Goal: Information Seeking & Learning: Learn about a topic

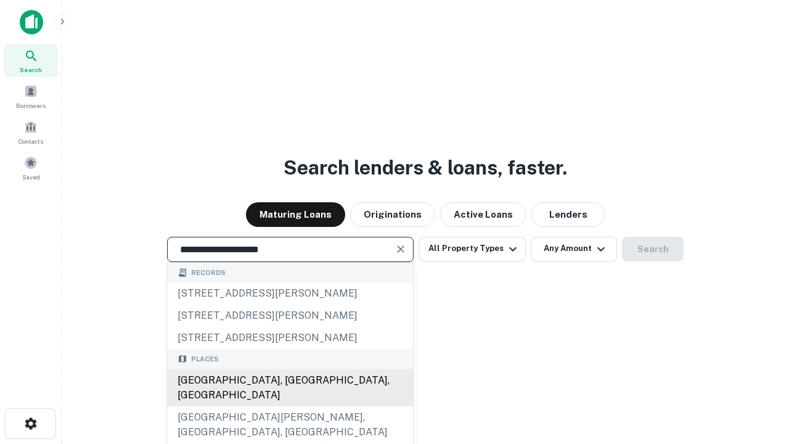
click at [290, 406] on div "[GEOGRAPHIC_DATA], [GEOGRAPHIC_DATA], [GEOGRAPHIC_DATA]" at bounding box center [290, 387] width 245 height 37
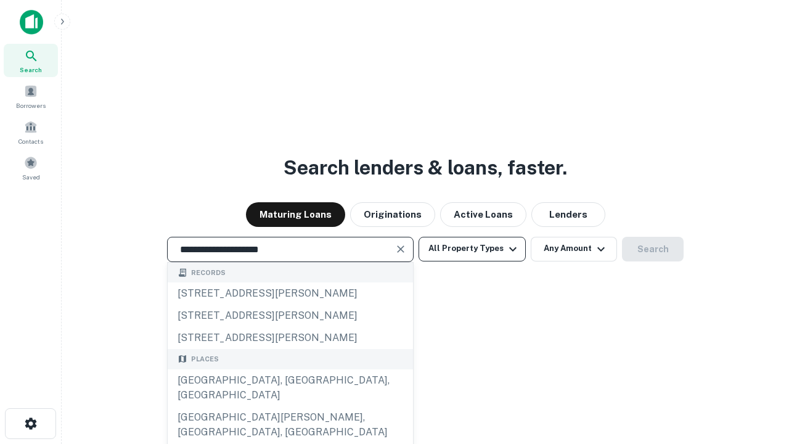
type input "**********"
click at [472, 248] on button "All Property Types" at bounding box center [471, 249] width 107 height 25
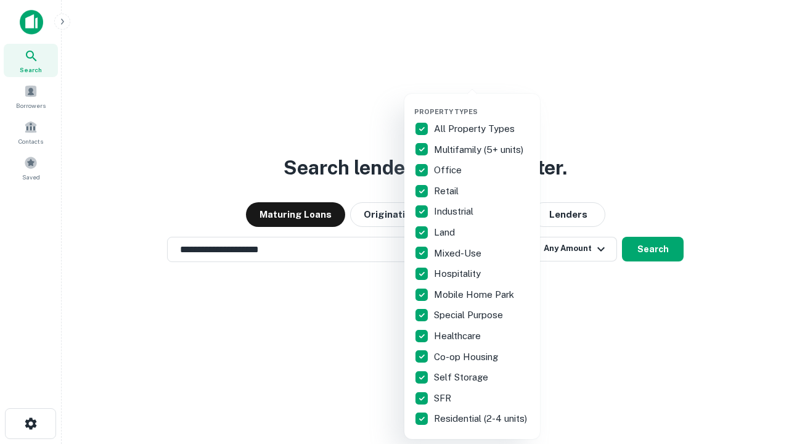
click at [482, 104] on button "button" at bounding box center [482, 104] width 136 height 1
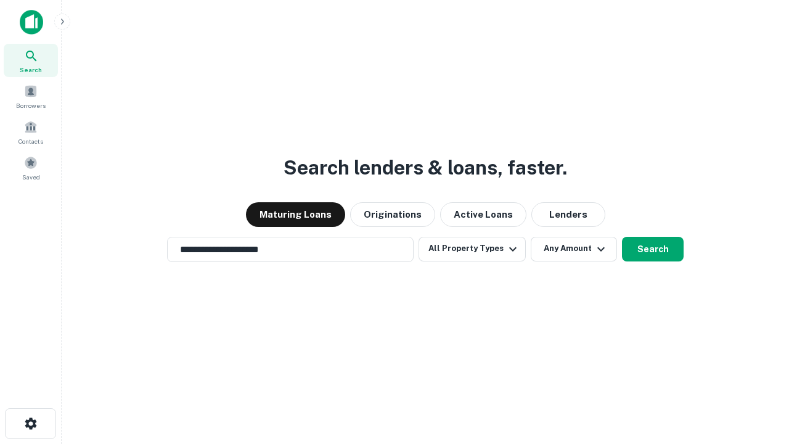
scroll to position [7, 149]
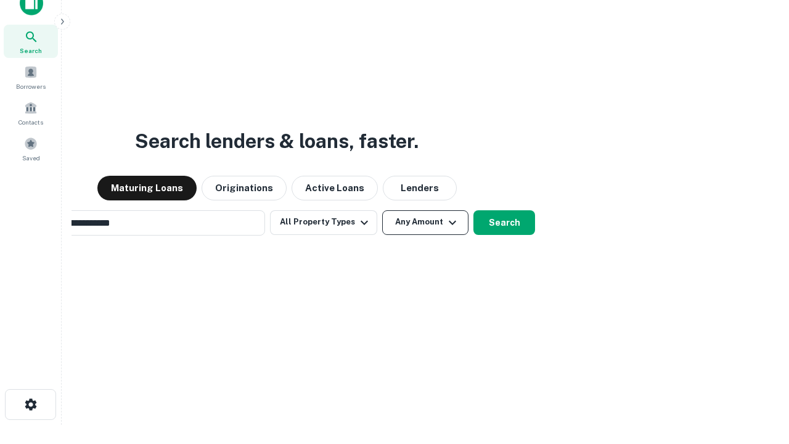
click at [382, 210] on button "Any Amount" at bounding box center [425, 222] width 86 height 25
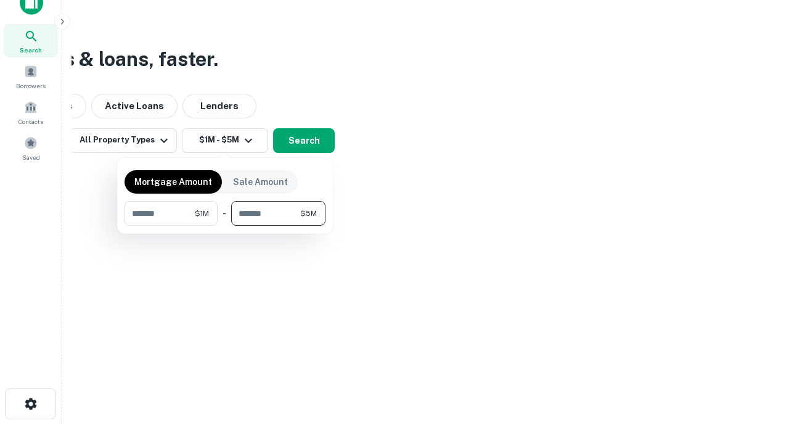
type input "*******"
click at [225, 226] on button "button" at bounding box center [224, 226] width 201 height 1
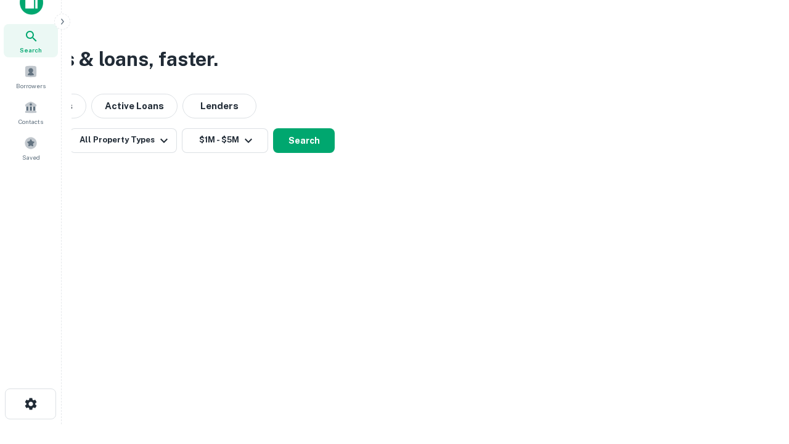
scroll to position [7, 227]
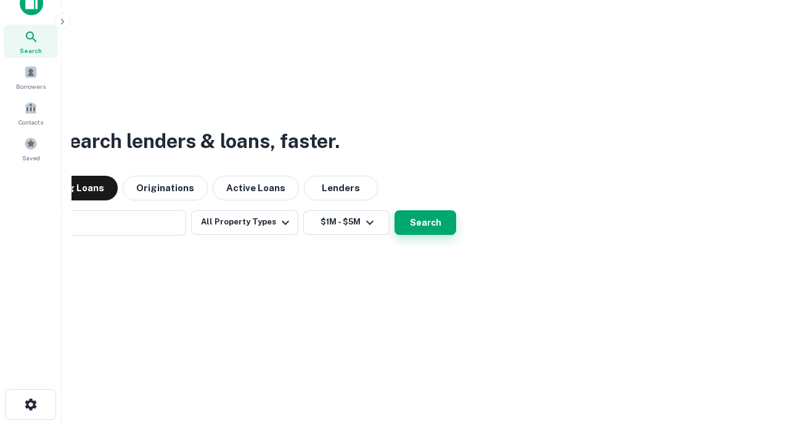
click at [394, 210] on button "Search" at bounding box center [425, 222] width 62 height 25
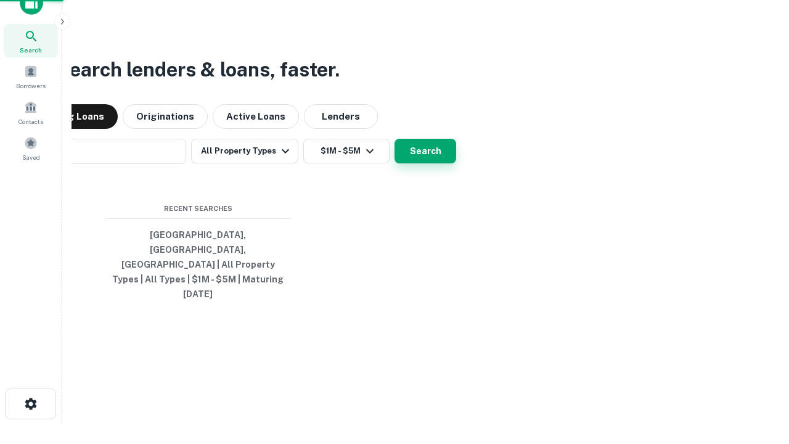
scroll to position [33, 349]
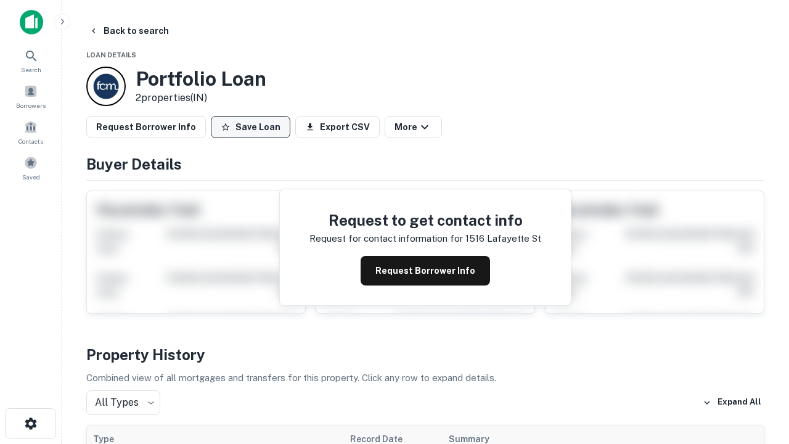
click at [250, 127] on button "Save Loan" at bounding box center [251, 127] width 80 height 22
click at [253, 127] on button "Save Loan" at bounding box center [251, 127] width 80 height 22
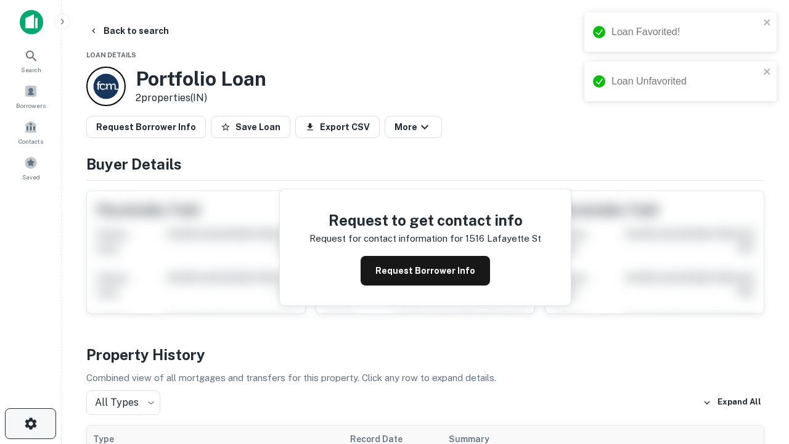
click at [30, 423] on icon "button" at bounding box center [30, 423] width 15 height 15
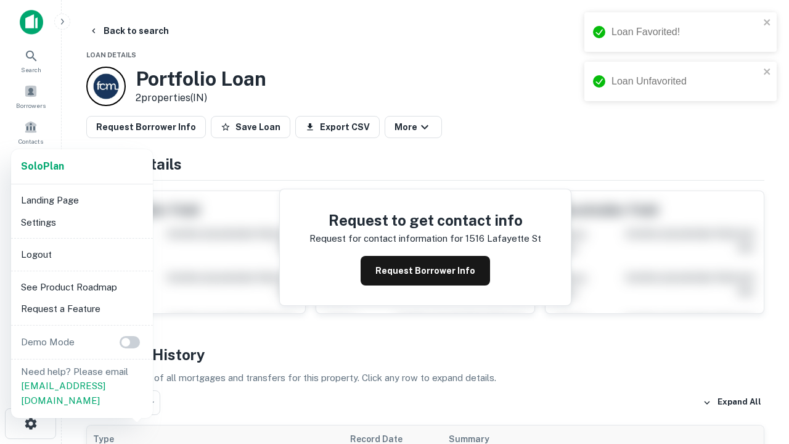
click at [81, 254] on li "Logout" at bounding box center [82, 254] width 132 height 22
